Goal: Task Accomplishment & Management: Complete application form

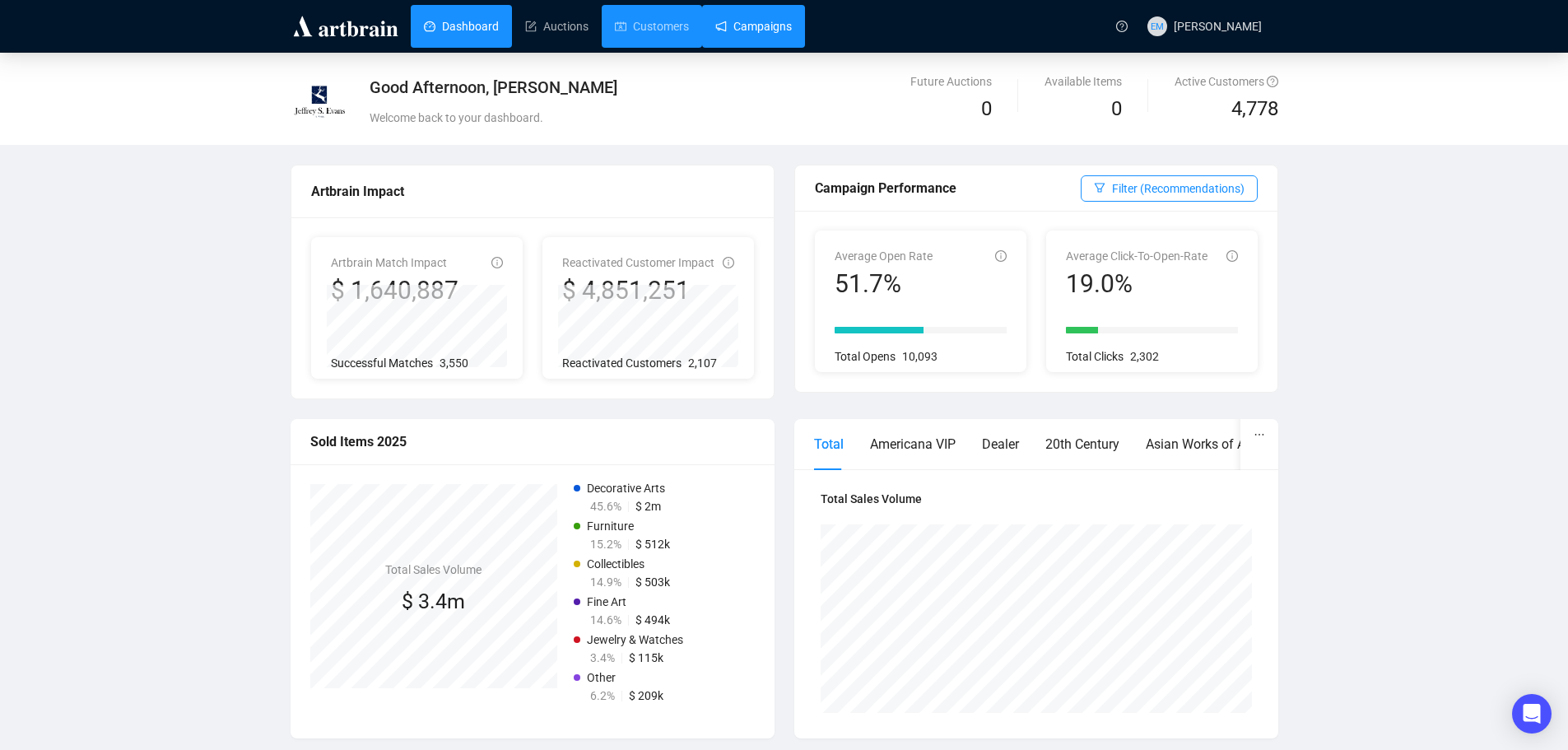
click at [748, 42] on link "Campaigns" at bounding box center [753, 26] width 77 height 43
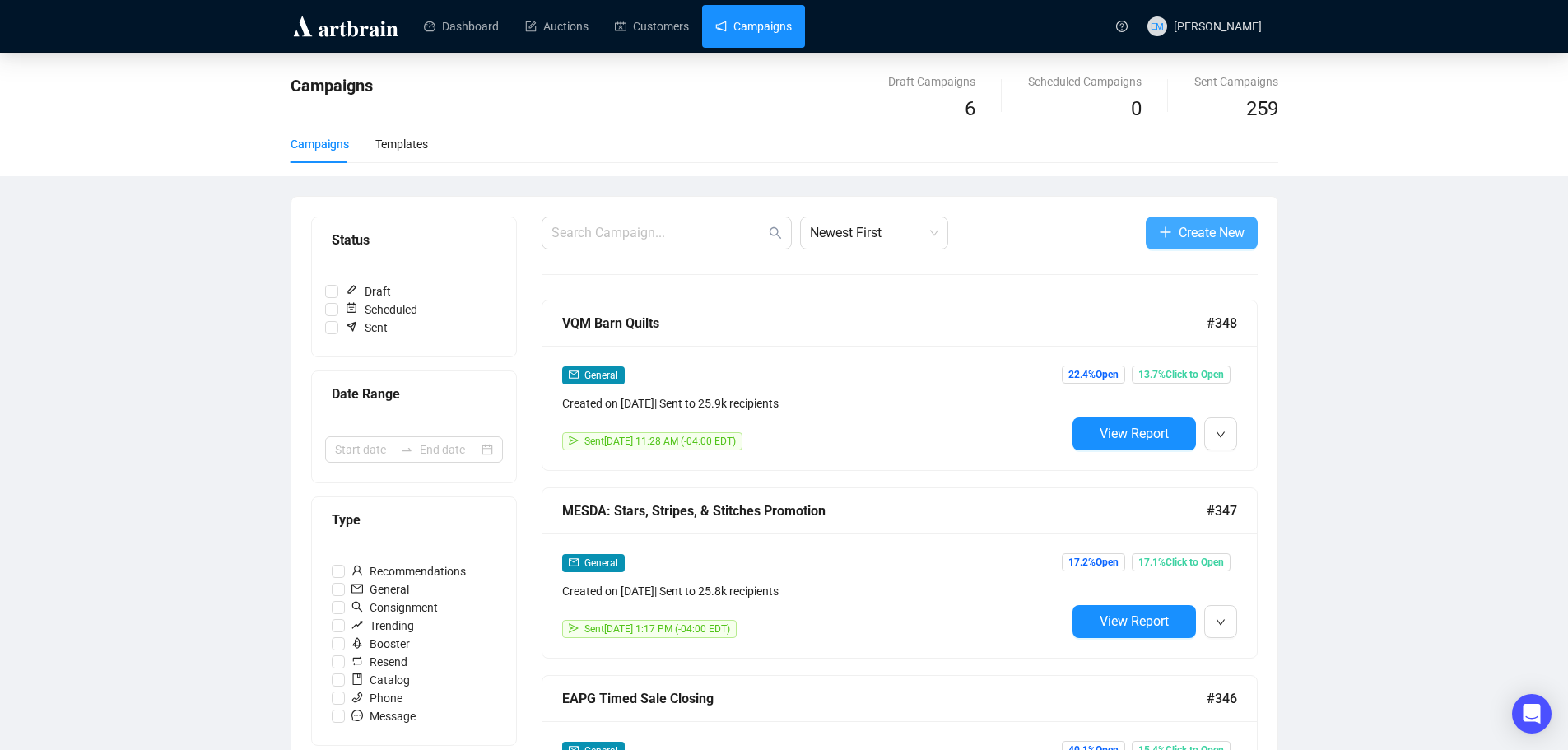
click at [1220, 226] on span "Create New" at bounding box center [1211, 232] width 66 height 20
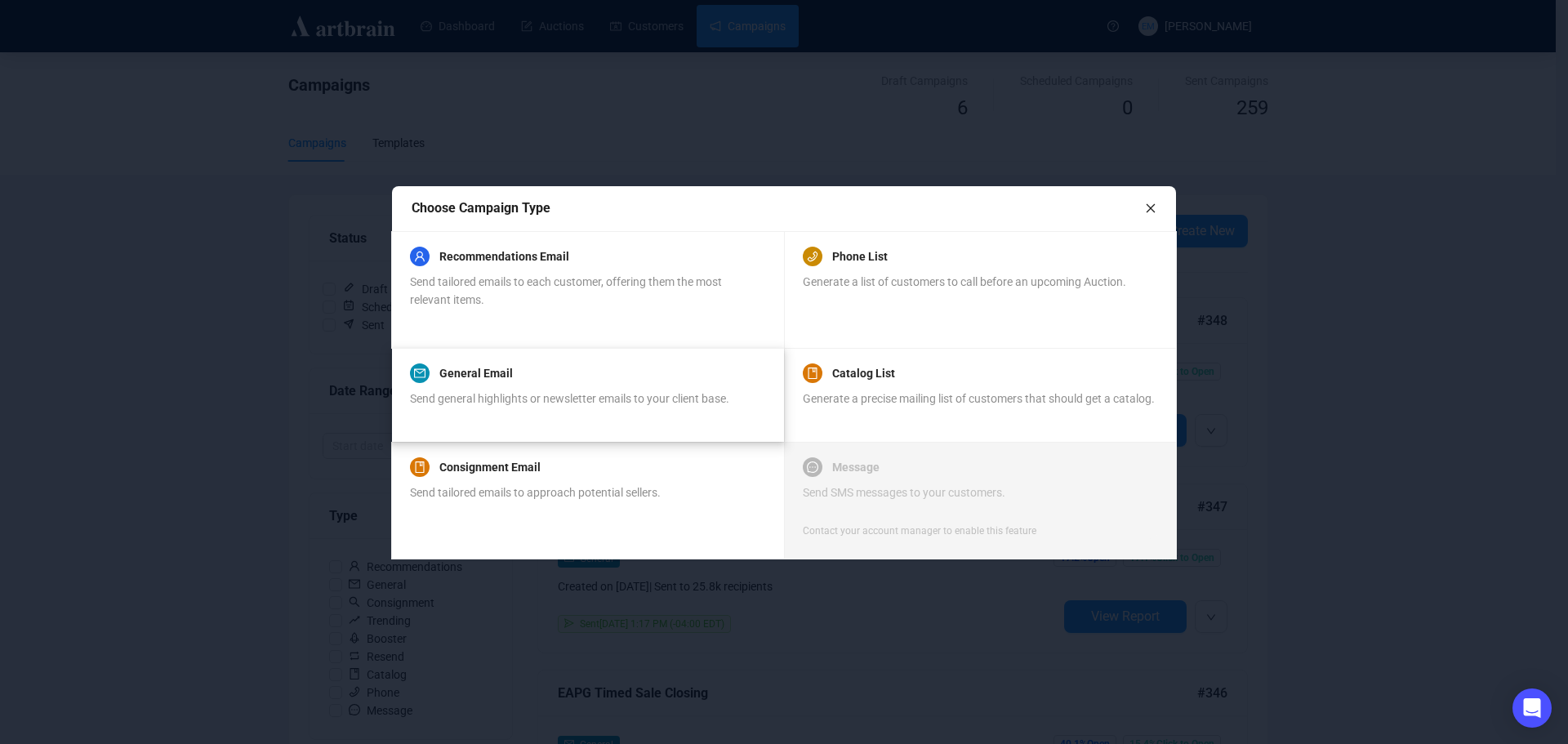
click at [564, 382] on div "General Email" at bounding box center [569, 372] width 319 height 19
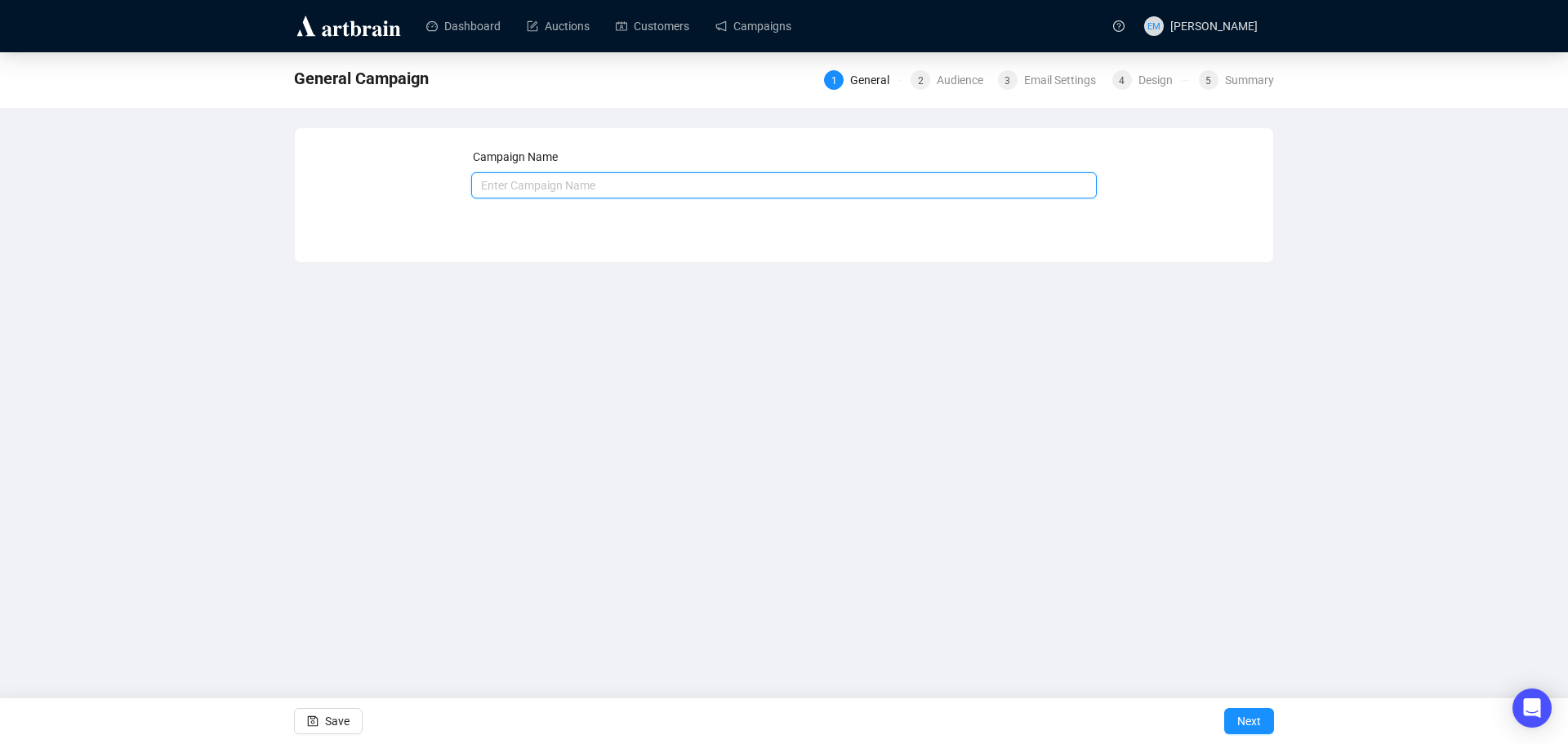
click at [724, 193] on input "text" at bounding box center [784, 185] width 627 height 26
type input "[DATE] Catalogue Posted"
click at [1253, 728] on span "Next" at bounding box center [1249, 721] width 24 height 46
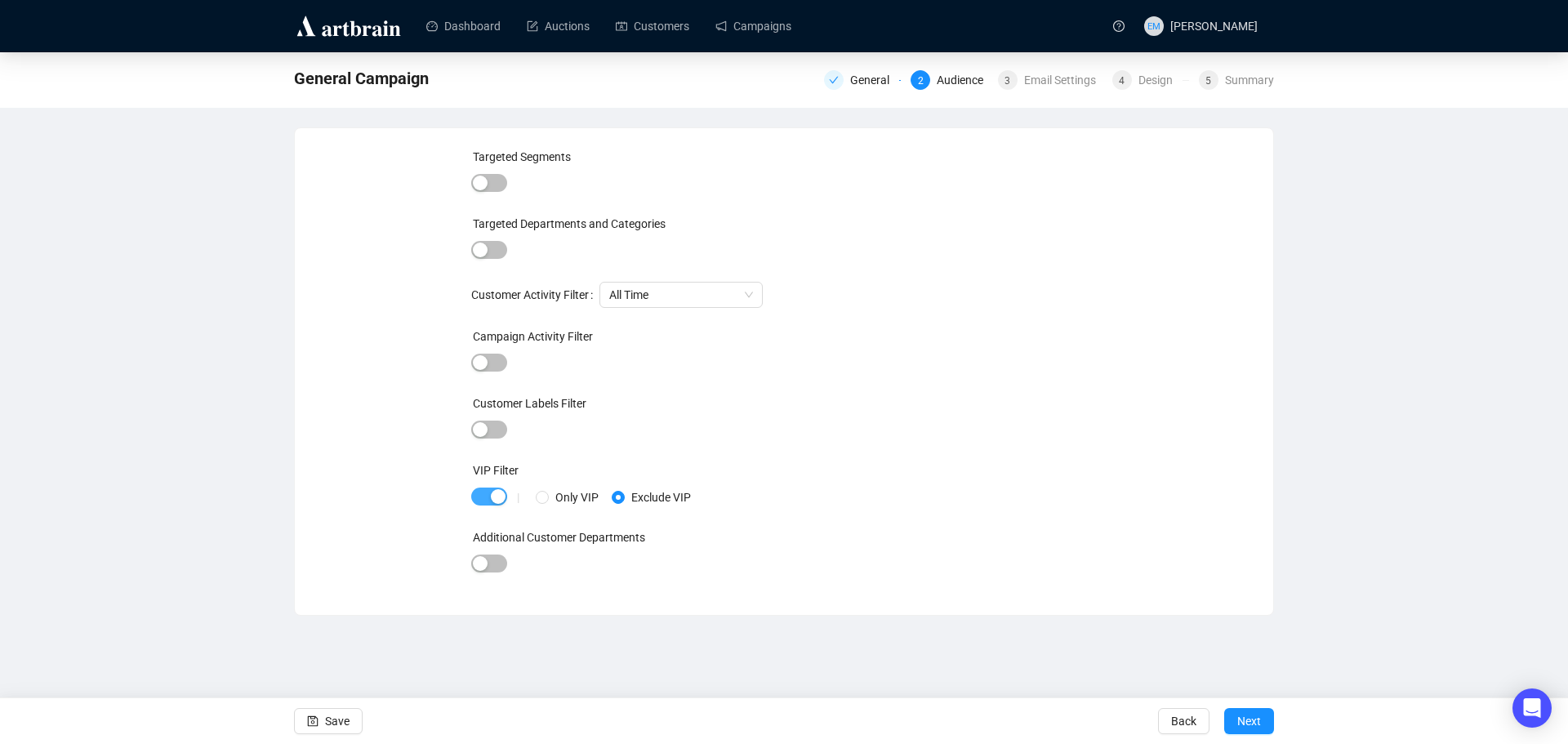
click at [471, 496] on span "button" at bounding box center [489, 496] width 36 height 18
click at [1258, 730] on span "Next" at bounding box center [1249, 721] width 24 height 46
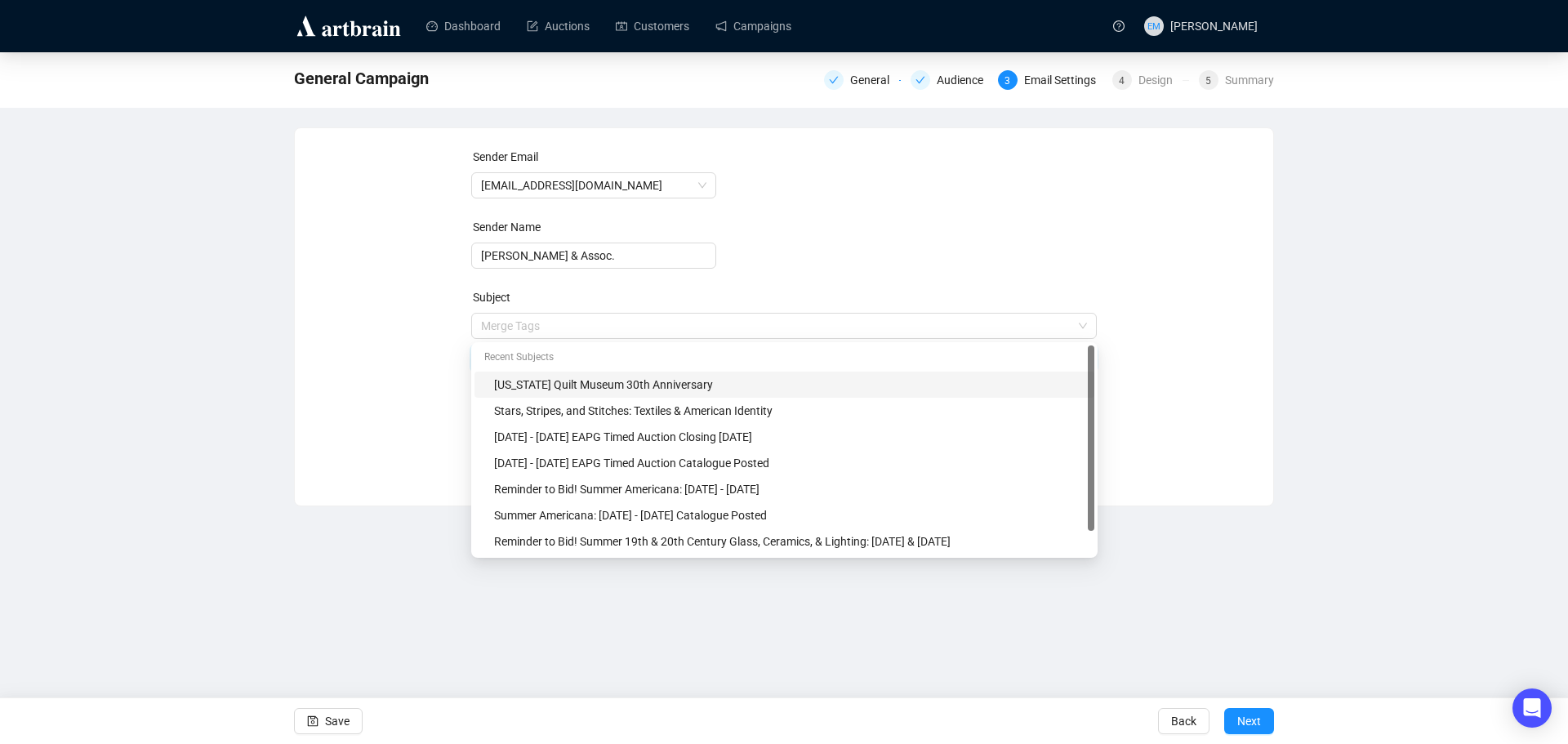
drag, startPoint x: 830, startPoint y: 329, endPoint x: 187, endPoint y: 347, distance: 643.3
click at [187, 347] on div "General Campaign General Audience 3 Email Settings 4 Design 5 Summary Sender Em…" at bounding box center [784, 280] width 1568 height 454
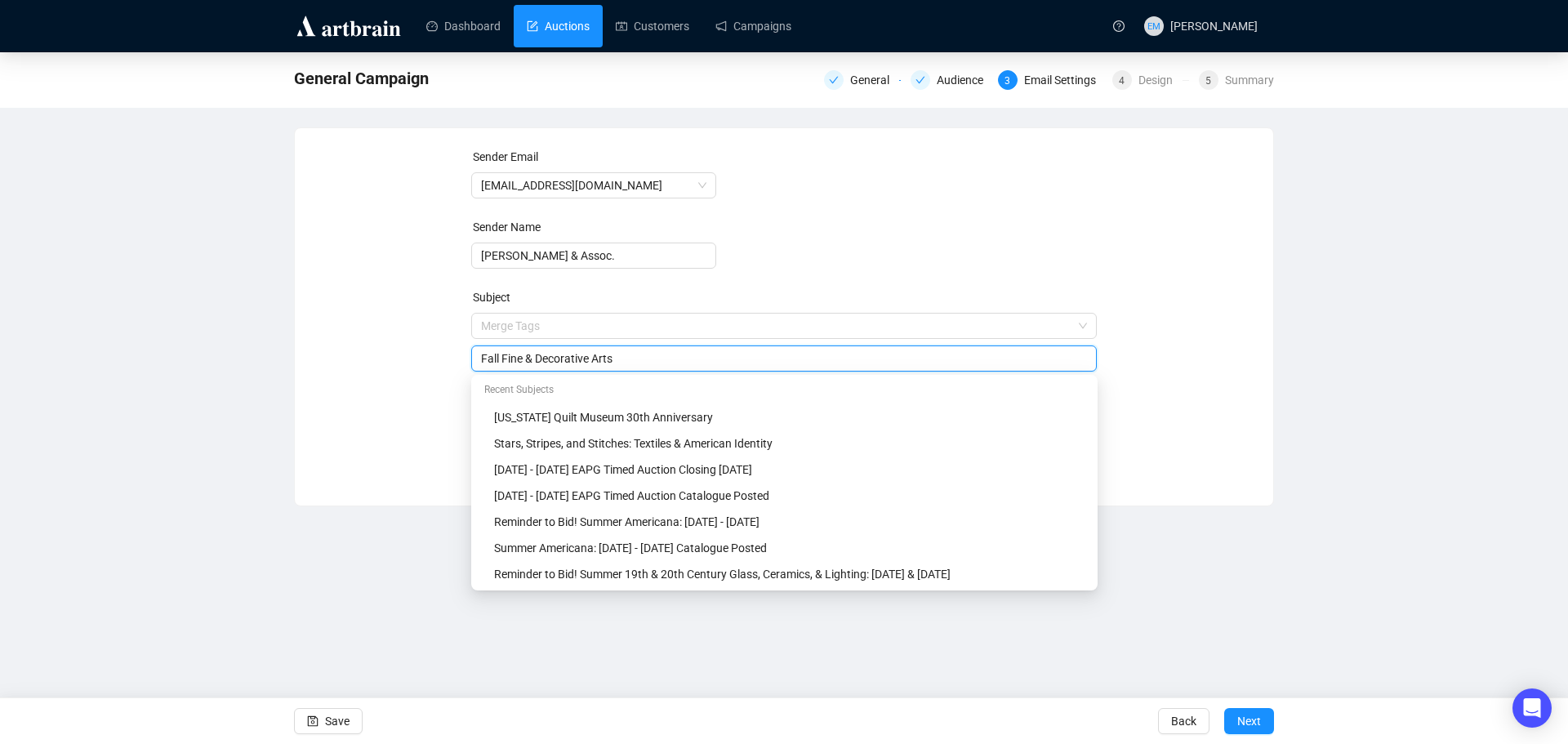
type input "Fall Fine & Decorative Arts"
